Goal: Task Accomplishment & Management: Manage account settings

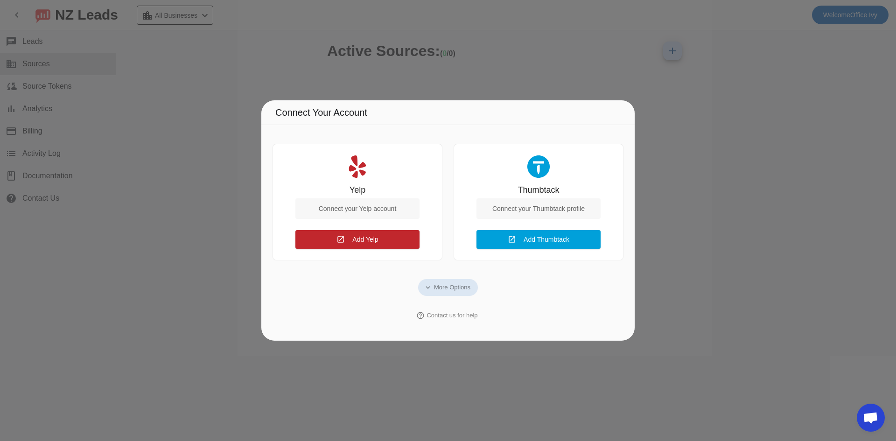
click at [386, 350] on div at bounding box center [448, 220] width 896 height 441
click at [453, 287] on span "More Options" at bounding box center [452, 287] width 36 height 9
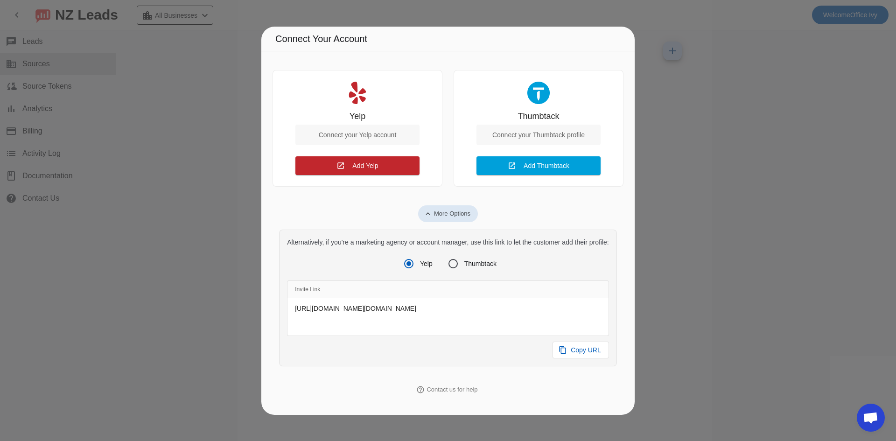
click at [431, 210] on mat-icon "expand_less" at bounding box center [428, 214] width 8 height 8
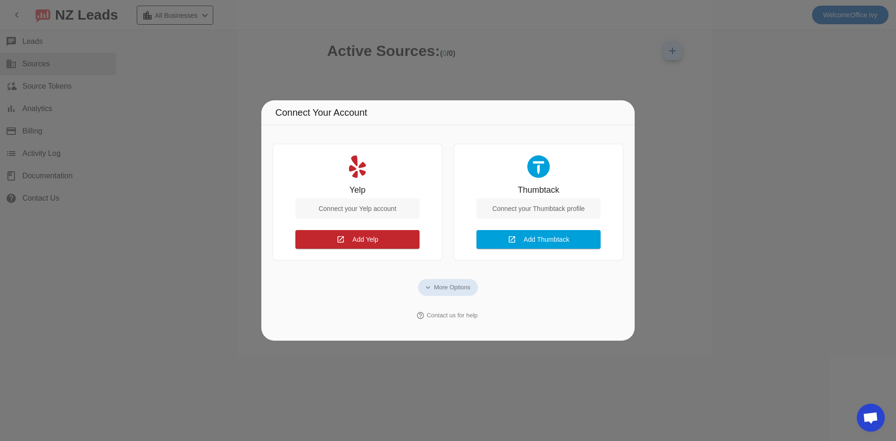
click at [646, 112] on div at bounding box center [448, 220] width 896 height 441
click at [436, 289] on span "More Options" at bounding box center [452, 287] width 36 height 9
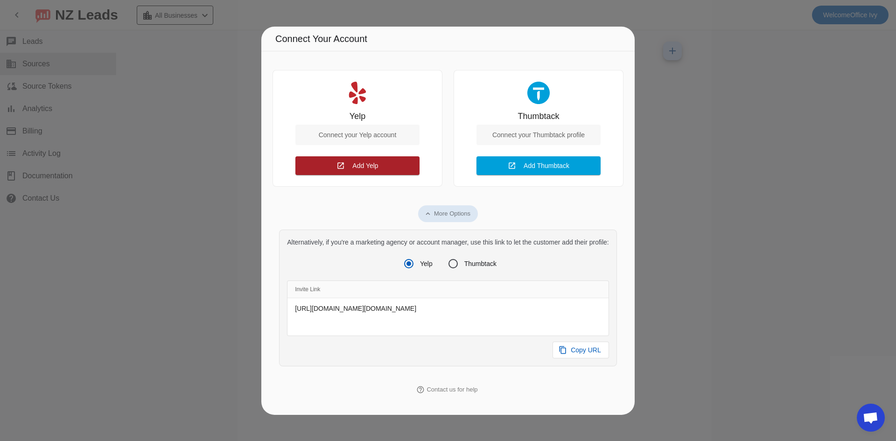
click at [382, 160] on span at bounding box center [357, 166] width 124 height 22
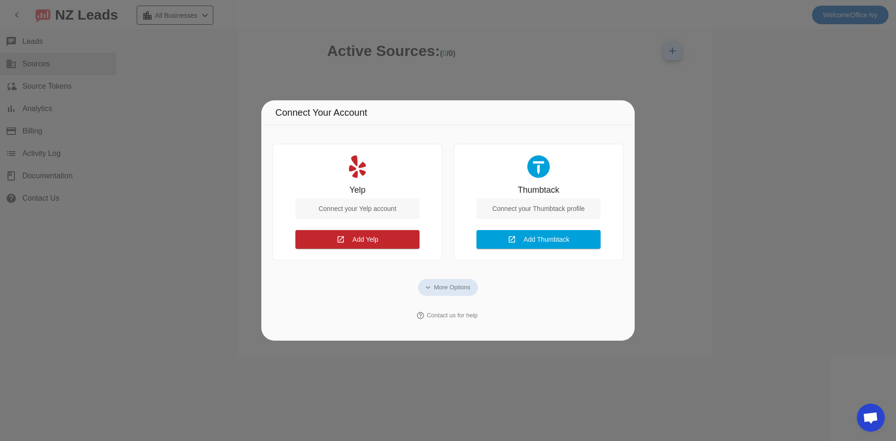
click at [660, 239] on div at bounding box center [448, 220] width 896 height 441
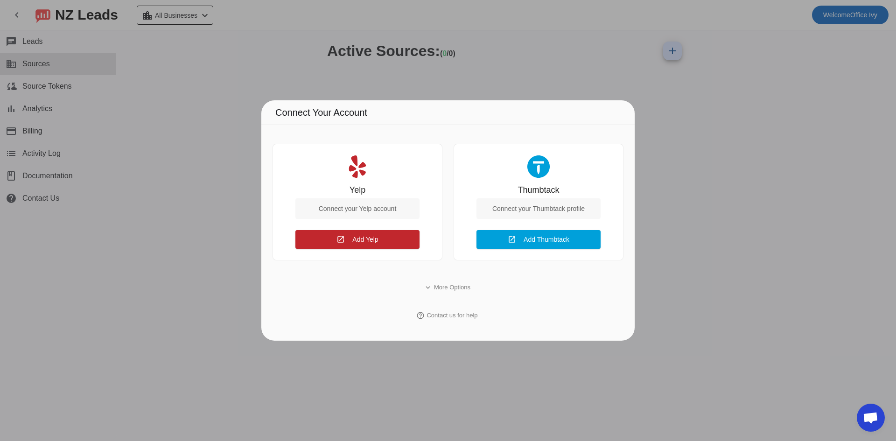
click at [660, 239] on div at bounding box center [448, 220] width 896 height 441
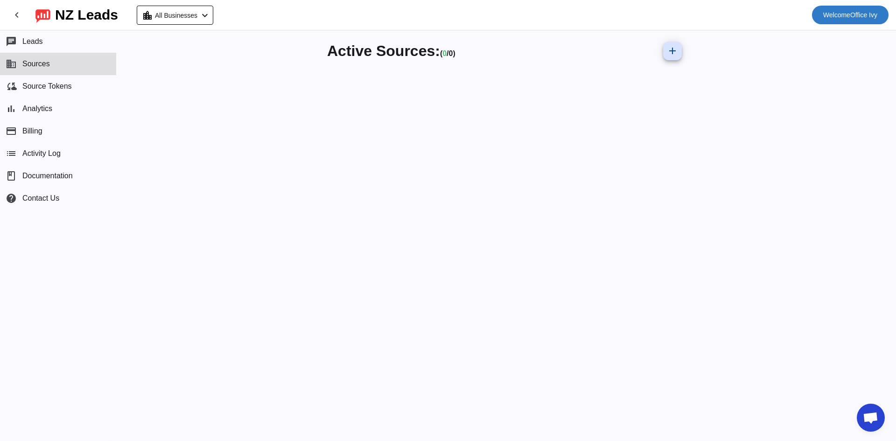
click at [858, 15] on span "Welcome Office Ivy" at bounding box center [850, 14] width 54 height 13
click at [856, 36] on span "Logout" at bounding box center [862, 39] width 41 height 9
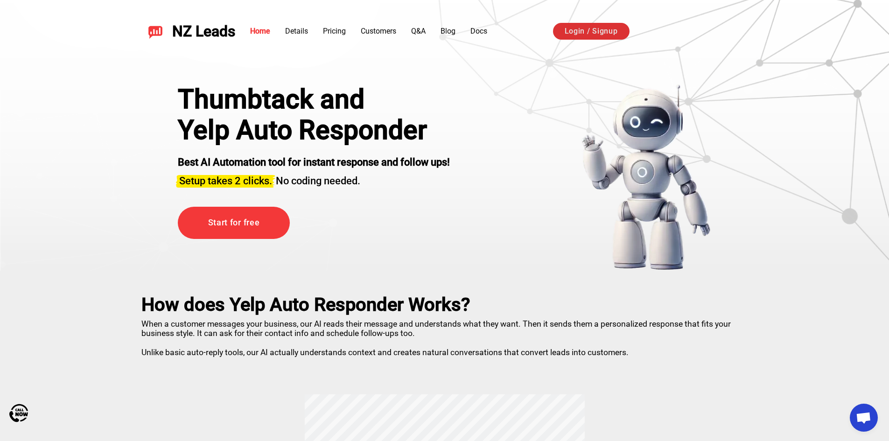
click at [595, 38] on link "Login / Signup" at bounding box center [591, 31] width 77 height 17
